Goal: Check status

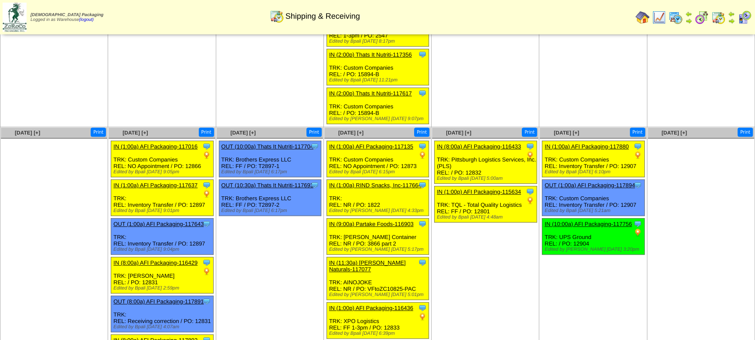
scroll to position [317, 0]
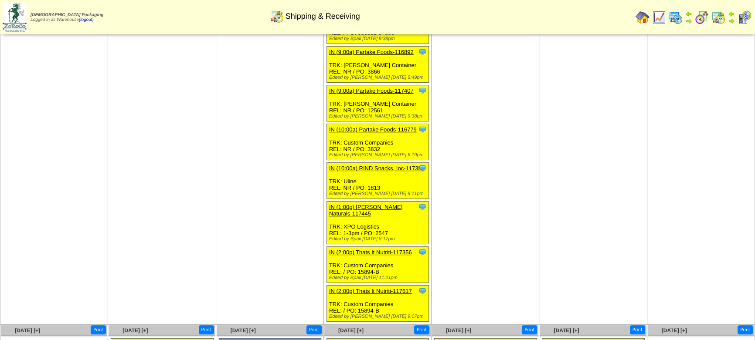
click at [716, 20] on img at bounding box center [718, 17] width 14 height 14
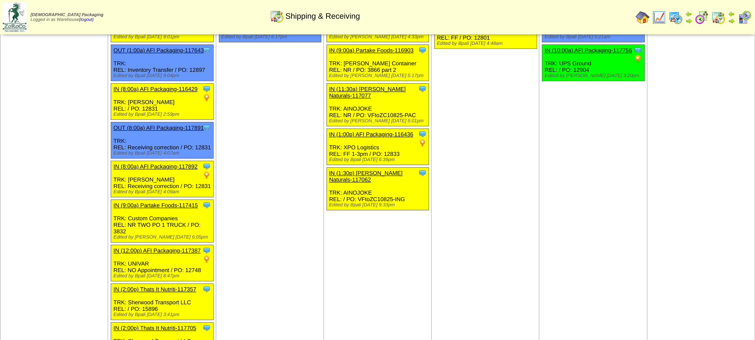
scroll to position [702, 0]
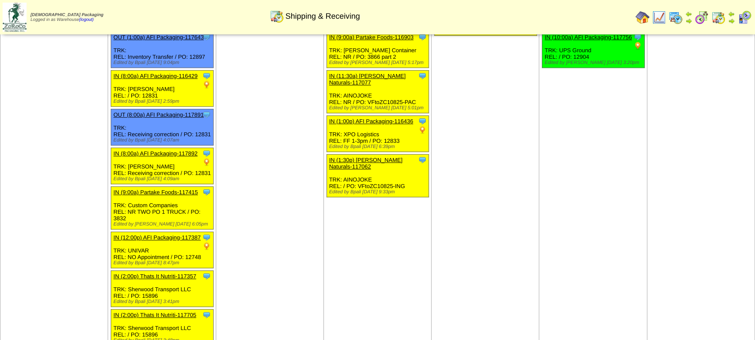
click at [722, 20] on img at bounding box center [718, 17] width 14 height 14
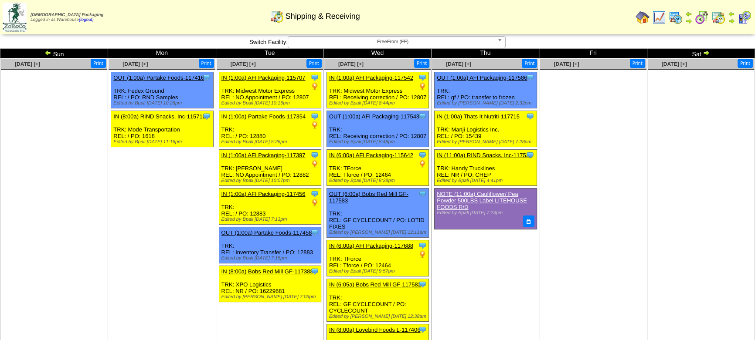
click at [703, 52] on img at bounding box center [706, 52] width 7 height 7
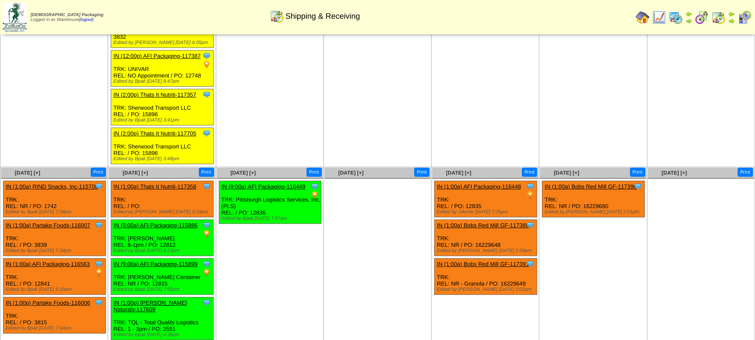
scroll to position [301, 0]
